Goal: Find specific page/section: Find specific page/section

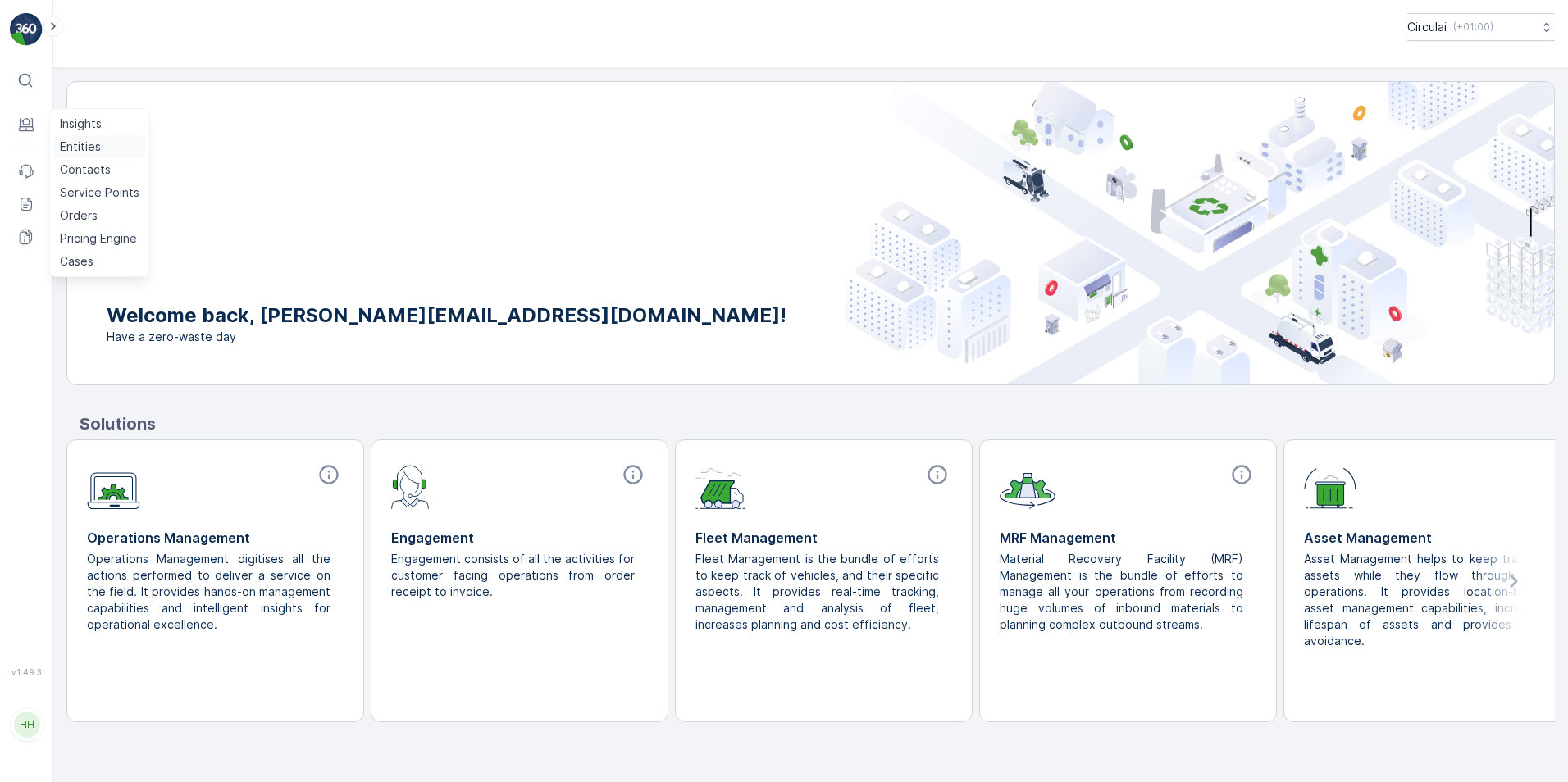
click at [91, 146] on p "Entities" at bounding box center [80, 147] width 41 height 17
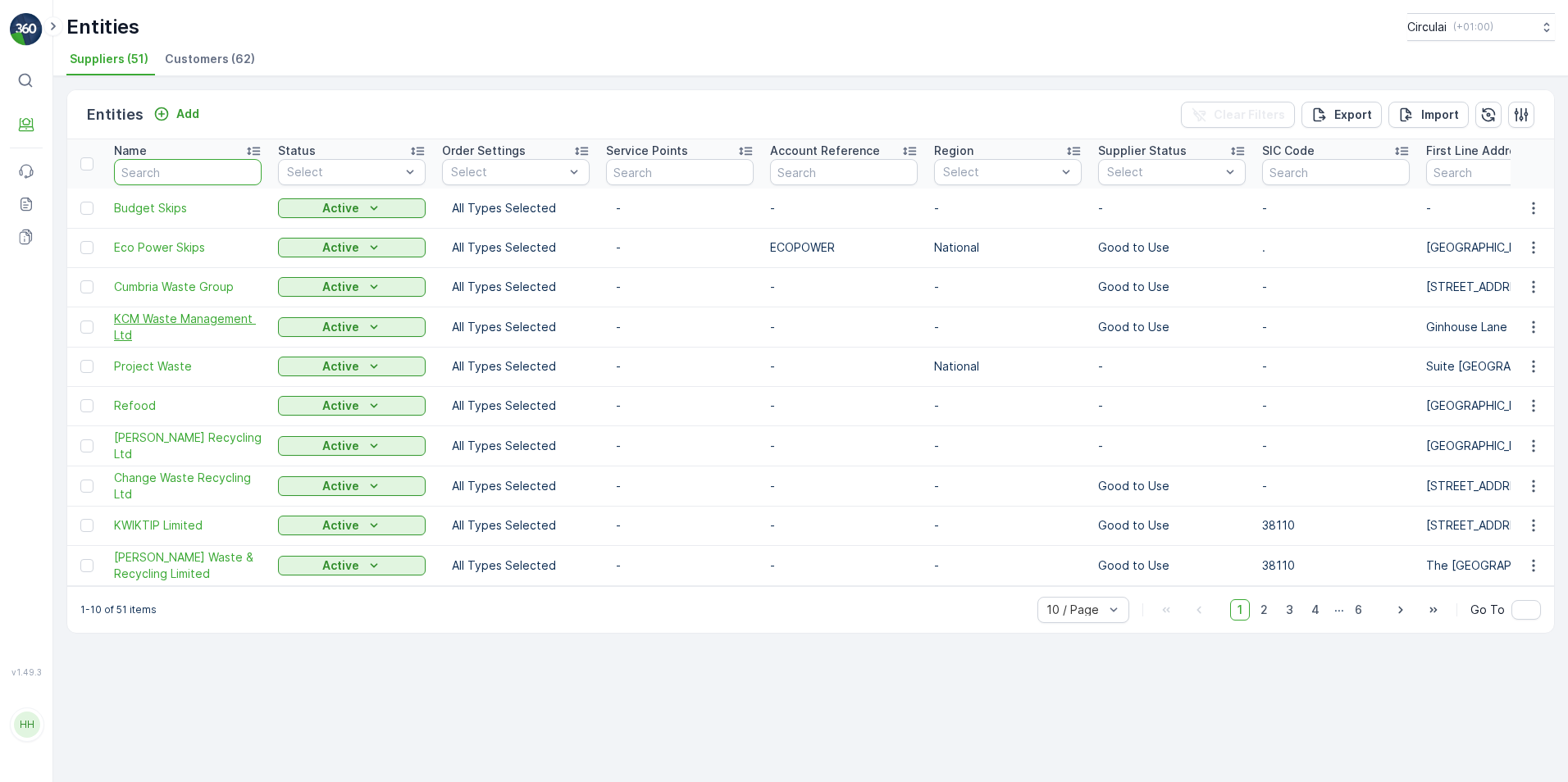
drag, startPoint x: 154, startPoint y: 162, endPoint x: 216, endPoint y: 331, distance: 180.0
click at [154, 162] on input "text" at bounding box center [188, 171] width 148 height 26
click at [1331, 716] on div "Entities Add Clear Filters Export Import Name Status Select Order Settings Sele…" at bounding box center [810, 429] width 1514 height 706
click at [654, 659] on div "Entities Add Clear Filters Export Import Name Status Select Order Settings Sele…" at bounding box center [810, 429] width 1514 height 706
